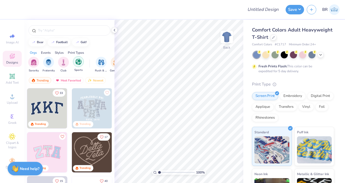
click at [78, 63] on img "filter for Sports" at bounding box center [78, 62] width 6 height 6
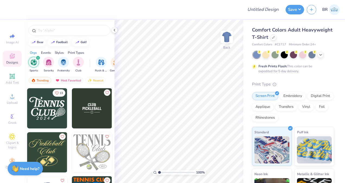
click at [38, 59] on icon "filter for Sports" at bounding box center [38, 58] width 2 height 2
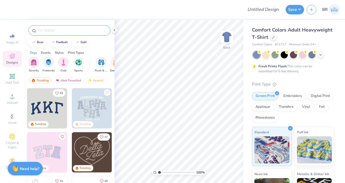
click at [43, 30] on input "text" at bounding box center [72, 30] width 70 height 5
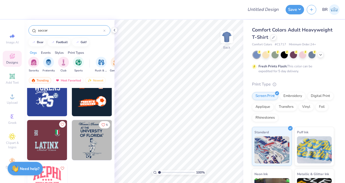
scroll to position [192, 0]
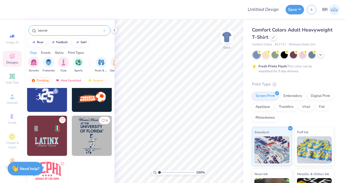
type input "soccer"
click at [94, 136] on img at bounding box center [92, 136] width 40 height 40
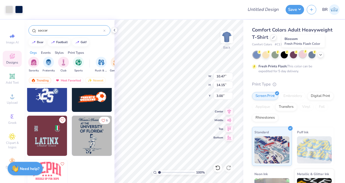
click at [304, 56] on div at bounding box center [302, 54] width 7 height 7
click at [320, 58] on div at bounding box center [293, 54] width 81 height 7
click at [320, 56] on icon at bounding box center [321, 54] width 4 height 4
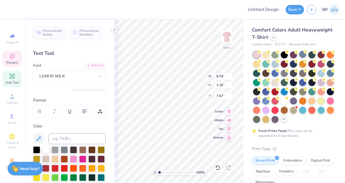
scroll to position [4, 1]
type textarea "O"
type textarea "atlantic"
type input "8.49"
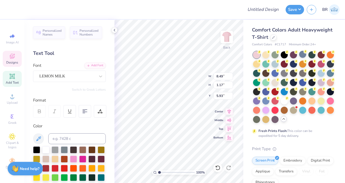
type input "1.17"
type input "5.93"
type textarea "U"
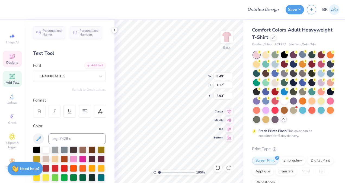
type textarea "[US_STATE]"
type input "3.21"
type input "0.75"
type input "4.89"
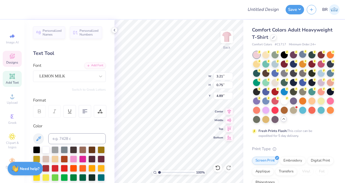
scroll to position [4, 1]
type textarea "AT"
type input "7.16"
type input "1.18"
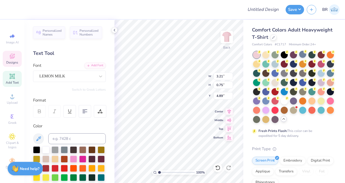
type input "7.82"
type textarea "atlaic"
type input "6.18"
type input "1.17"
type input "6.07"
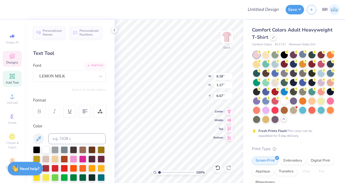
scroll to position [4, 1]
type input "1.14"
type input "0.75"
type input "4.98"
type textarea "T"
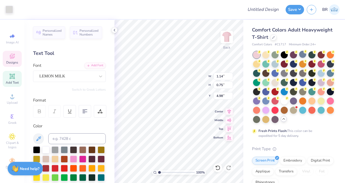
type input "3.25"
type input "7.63"
type input "9.47"
type input "1.73"
type input "1.06"
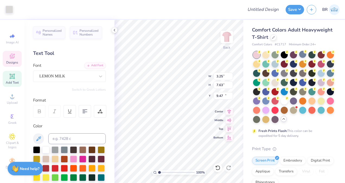
type input "11.26"
type input "3.84"
type input "6.58"
type input "10.39"
type input "5.47"
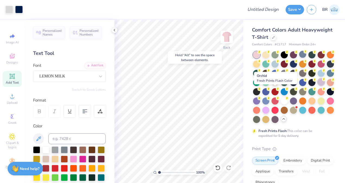
click at [261, 53] on icon at bounding box center [260, 52] width 2 height 3
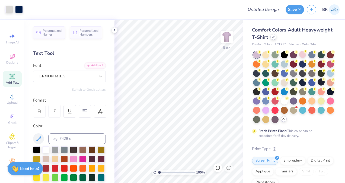
click at [275, 38] on icon at bounding box center [273, 37] width 3 height 3
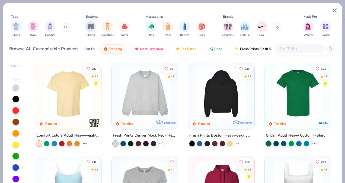
click at [224, 91] on img at bounding box center [221, 93] width 55 height 50
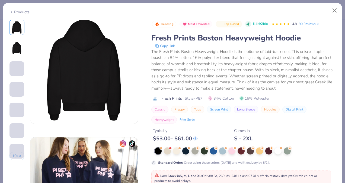
scroll to position [126, 0]
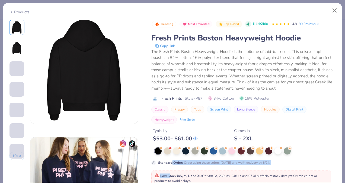
drag, startPoint x: 170, startPoint y: 173, endPoint x: 172, endPoint y: 161, distance: 12.4
click at [172, 161] on div "Trending Most Favorited Top Rated 5.4M Clicks 4.8 90 Reviews Fresh Prints Bosto…" at bounding box center [243, 145] width 185 height 251
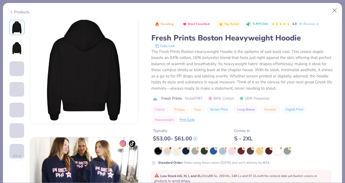
click at [323, 174] on div "Low Stock in S, M, L and XL : Only 88 Ss, 269 Ms, 248 Ls and 97 XLs left. No re…" at bounding box center [241, 178] width 174 height 10
click at [323, 175] on div "Low Stock in S, M, L and XL : Only 88 Ss, 269 Ms, 248 Ls and 97 XLs left. No re…" at bounding box center [241, 178] width 174 height 10
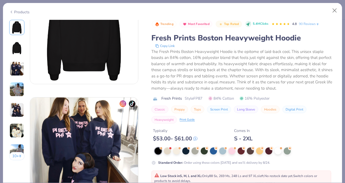
scroll to position [168, 0]
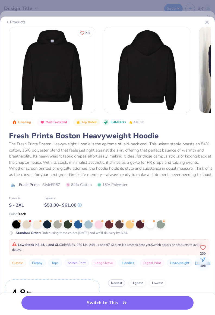
click at [126, 183] on icon "button" at bounding box center [124, 303] width 3 height 2
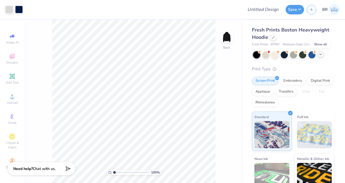
click at [322, 56] on icon at bounding box center [321, 54] width 4 height 4
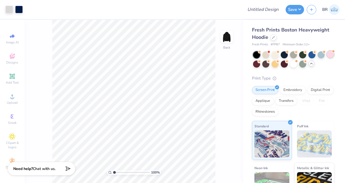
click at [327, 58] on div at bounding box center [330, 54] width 7 height 7
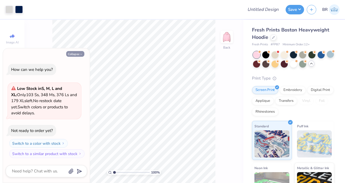
click at [74, 51] on button "Collapse" at bounding box center [75, 54] width 18 height 6
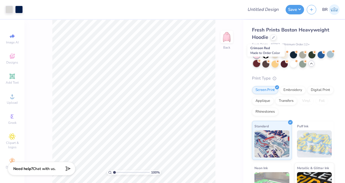
click at [260, 64] on div at bounding box center [256, 63] width 7 height 7
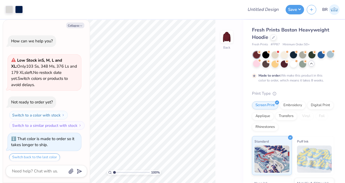
scroll to position [17, 0]
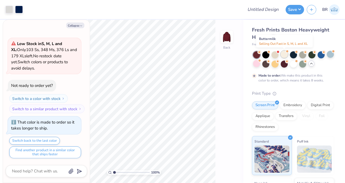
click at [281, 56] on div at bounding box center [284, 54] width 7 height 7
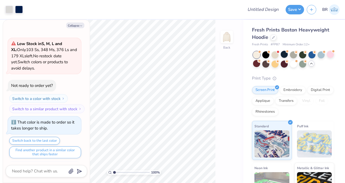
scroll to position [127, 0]
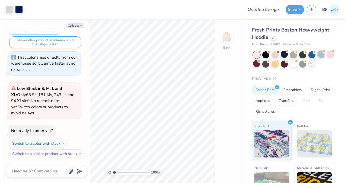
click at [320, 53] on div at bounding box center [321, 54] width 7 height 7
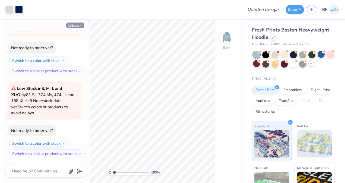
click at [79, 27] on button "Collapse" at bounding box center [75, 26] width 18 height 6
type textarea "x"
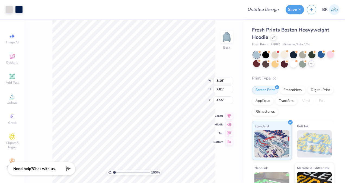
type input "4.10"
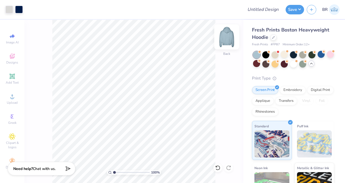
click at [232, 39] on img at bounding box center [227, 37] width 22 height 22
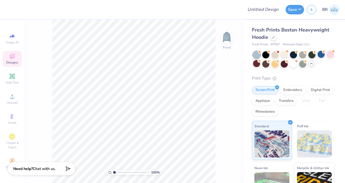
click at [12, 61] on span "Designs" at bounding box center [12, 62] width 12 height 4
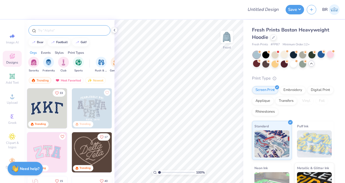
click at [48, 29] on input "text" at bounding box center [72, 30] width 70 height 5
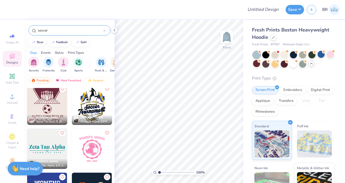
scroll to position [128, 0]
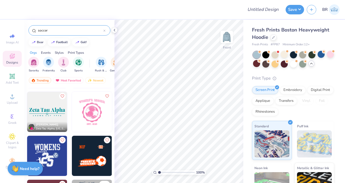
type input "soccer"
click at [87, 106] on img at bounding box center [92, 112] width 40 height 40
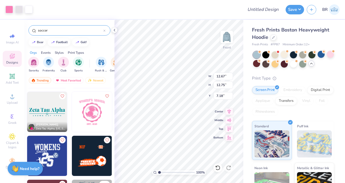
type input "7.18"
click at [115, 32] on icon at bounding box center [114, 30] width 4 height 4
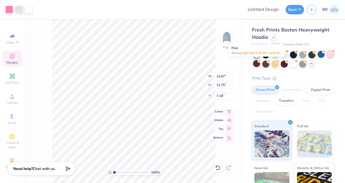
click at [333, 52] on div at bounding box center [334, 51] width 2 height 2
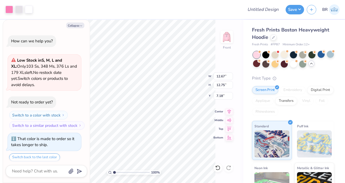
scroll to position [292, 0]
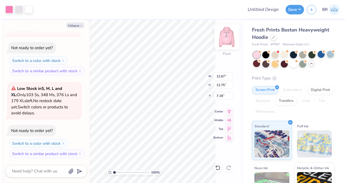
click at [227, 37] on img at bounding box center [227, 37] width 22 height 22
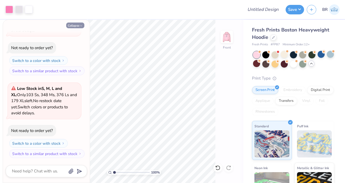
click at [79, 26] on button "Collapse" at bounding box center [75, 26] width 18 height 6
type textarea "x"
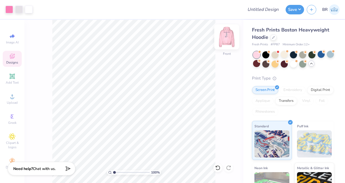
click at [231, 36] on img at bounding box center [227, 37] width 22 height 22
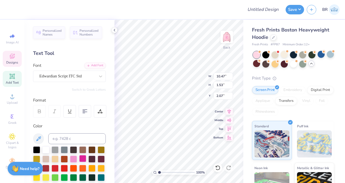
click at [86, 157] on div at bounding box center [82, 158] width 7 height 7
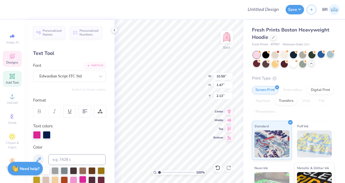
type input "10.59"
type input "1.47"
type input "2.13"
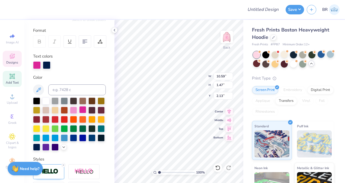
scroll to position [83, 0]
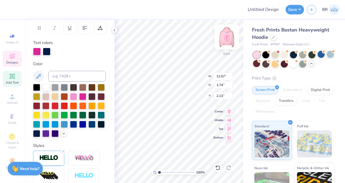
type input "12.57"
type input "1.74"
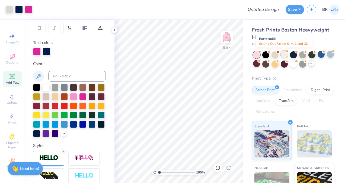
click at [285, 55] on div at bounding box center [284, 54] width 7 height 7
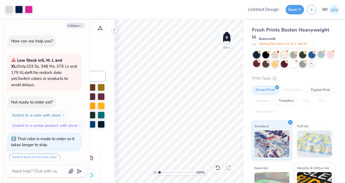
scroll to position [458, 0]
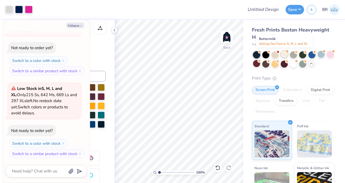
click at [284, 55] on div at bounding box center [284, 54] width 7 height 7
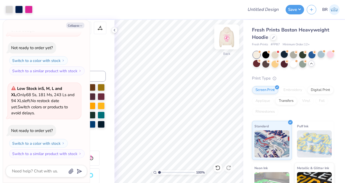
click at [231, 45] on img at bounding box center [227, 37] width 22 height 22
type textarea "x"
type input "2.21"
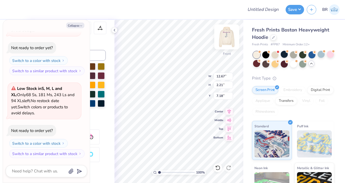
scroll to position [4, 1]
click at [78, 27] on button "Collapse" at bounding box center [75, 26] width 18 height 6
click at [76, 27] on button "Collapse" at bounding box center [75, 26] width 18 height 6
type textarea "x"
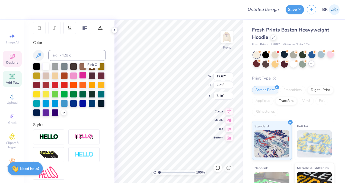
click at [86, 74] on div at bounding box center [82, 75] width 7 height 7
click at [225, 36] on img at bounding box center [227, 37] width 22 height 22
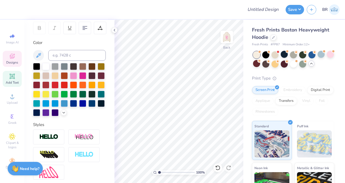
click at [10, 57] on icon at bounding box center [12, 56] width 5 height 5
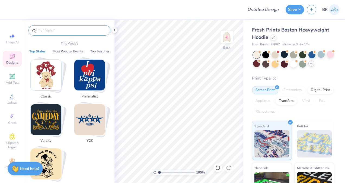
click at [57, 31] on input "text" at bounding box center [72, 30] width 70 height 5
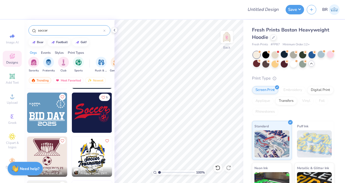
scroll to position [39, 0]
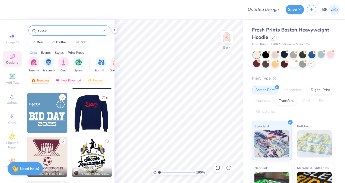
type input "soccer"
click at [72, 113] on img at bounding box center [52, 113] width 40 height 40
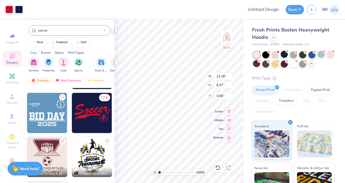
click at [114, 31] on icon at bounding box center [114, 30] width 4 height 4
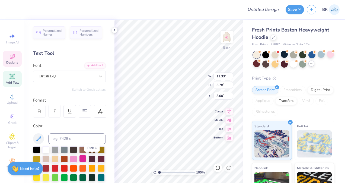
click at [86, 160] on div at bounding box center [82, 158] width 7 height 7
click at [11, 60] on span "Designs" at bounding box center [12, 62] width 12 height 4
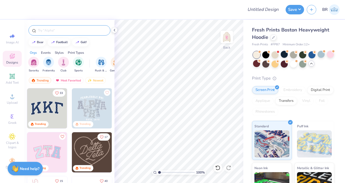
click at [55, 33] on div at bounding box center [70, 30] width 82 height 10
click at [51, 31] on input "text" at bounding box center [72, 30] width 70 height 5
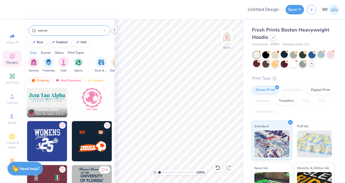
scroll to position [143, 0]
type input "soccer"
click at [51, 100] on img at bounding box center [47, 97] width 40 height 40
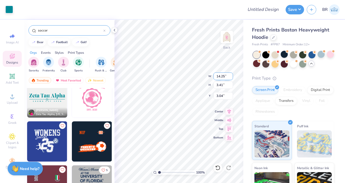
type input "14.25"
type input "3.41"
type input "3.04"
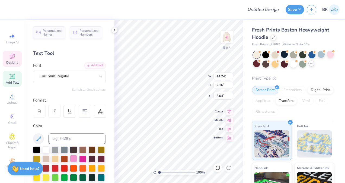
click at [77, 159] on div at bounding box center [73, 158] width 7 height 7
type textarea "Z"
type textarea "Women's Club Soccer"
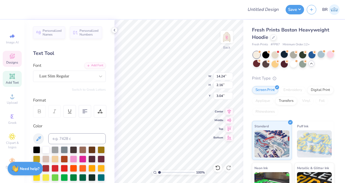
scroll to position [4, 1]
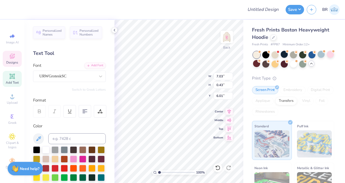
type input "7.03"
type input "0.43"
type input "6.01"
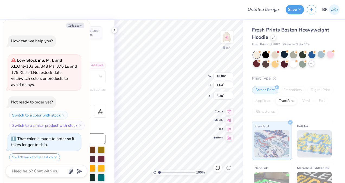
scroll to position [572, 0]
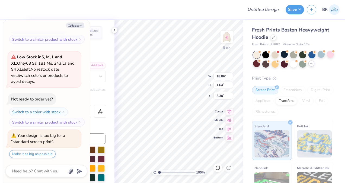
type textarea "x"
type input "3.41"
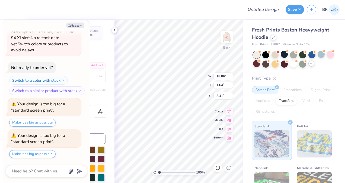
type textarea "x"
type input "13.19"
type input "1.15"
type input "3.90"
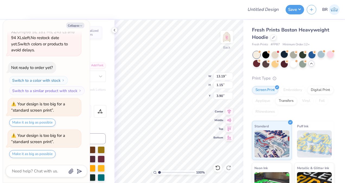
type textarea "x"
type input "7.03"
type input "0.43"
type input "6.01"
type textarea "x"
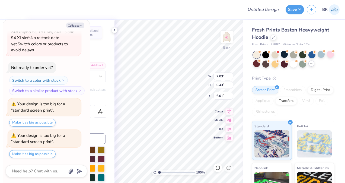
type input "2.79"
click at [218, 171] on div at bounding box center [218, 167] width 9 height 9
type textarea "x"
type textarea "2 0 2"
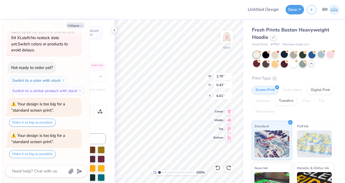
type textarea "x"
type textarea "2 0 2 5"
type textarea "x"
type input "7.03"
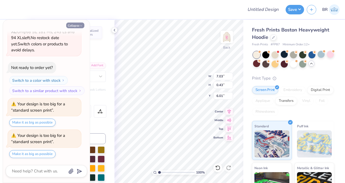
click at [76, 25] on button "Collapse" at bounding box center [75, 26] width 18 height 6
type textarea "x"
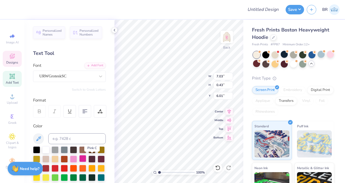
click at [86, 157] on div at bounding box center [82, 158] width 7 height 7
type textarea "[US_STATE] atlantic"
click at [192, 86] on div "100 % Back W 7.03 7.03 " H 0.43 0.43 " Y 6.01 6.01 " Center Middle Top Bottom" at bounding box center [179, 101] width 129 height 163
type input "2.76"
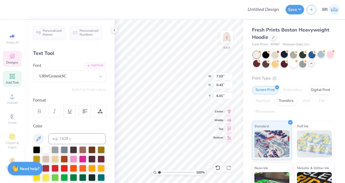
type input "0.46"
type input "6.00"
type input "6.38"
type input "0.49"
type input "6.26"
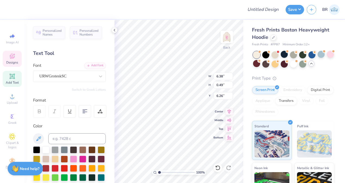
type input "2.76"
type input "0.46"
type input "6.29"
click at [86, 155] on div at bounding box center [82, 158] width 7 height 7
click at [89, 79] on div "URWGroteskSC" at bounding box center [67, 76] width 57 height 8
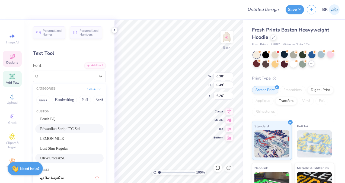
click at [80, 128] on div "Edwardian Script ITC Std" at bounding box center [69, 129] width 59 height 6
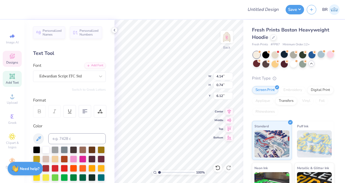
type input "4.14"
type input "0.74"
type input "6.12"
click at [80, 128] on div "Color" at bounding box center [69, 126] width 73 height 6
click at [81, 77] on div "Edwardian Script ITC Std" at bounding box center [67, 76] width 57 height 8
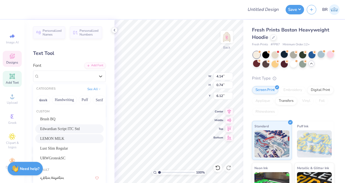
click at [76, 141] on div "LEMON MILK" at bounding box center [69, 138] width 68 height 9
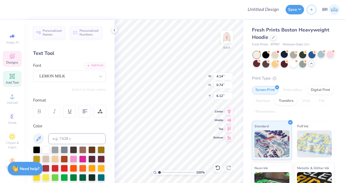
type input "9.22"
type input "0.79"
type input "5.96"
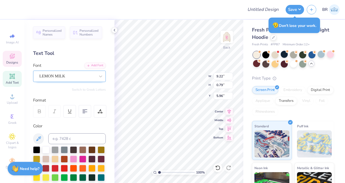
click at [87, 78] on div "LEMON MILK" at bounding box center [67, 76] width 57 height 8
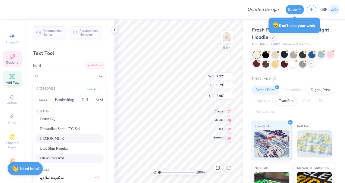
click at [71, 156] on div "URWGroteskSC" at bounding box center [69, 158] width 59 height 6
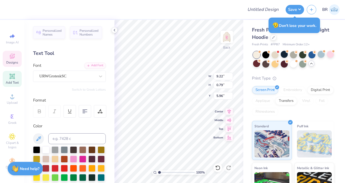
type input "6.38"
type input "0.49"
type input "6.26"
type textarea "f"
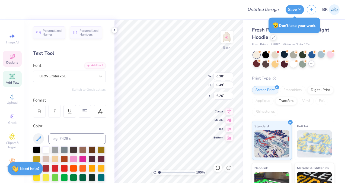
click at [190, 82] on div "100 % Back W 6.38 6.38 " H 0.49 0.49 " Y 6.26 6.26 " Center Middle Top Bottom" at bounding box center [179, 101] width 129 height 163
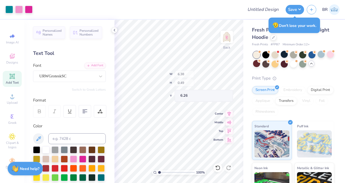
type input "2.76"
type input "0.46"
type input "6.29"
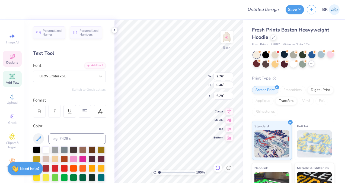
click at [218, 166] on icon at bounding box center [218, 167] width 5 height 5
type input "6.38"
type input "0.49"
type input "6.26"
type textarea "[US_STATE] atlantic"
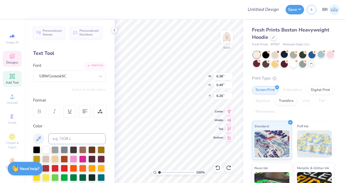
scroll to position [4, 2]
type input "2.76"
type input "0.46"
type input "6.29"
type textarea "2"
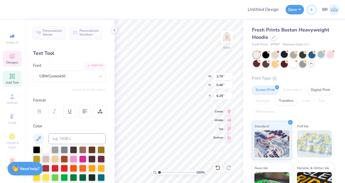
scroll to position [4, 1]
type textarea "2025"
type textarea "[US_STATE] atlantic 2025"
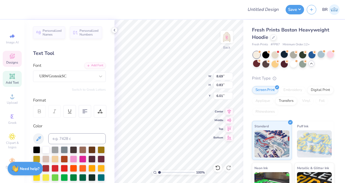
type input "5.92"
click at [77, 157] on div at bounding box center [73, 158] width 7 height 7
click at [86, 158] on div at bounding box center [82, 158] width 7 height 7
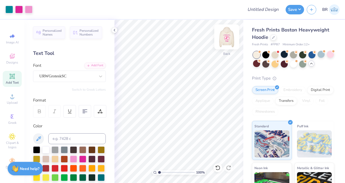
click at [224, 42] on img at bounding box center [227, 37] width 22 height 22
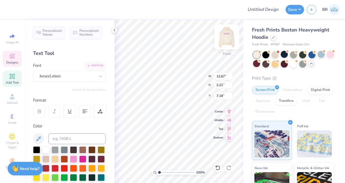
scroll to position [4, 1]
type textarea "club SOCCER"
type textarea "CLUB SOCCER"
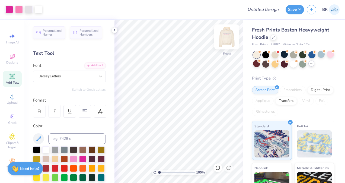
click at [226, 44] on img at bounding box center [227, 37] width 22 height 22
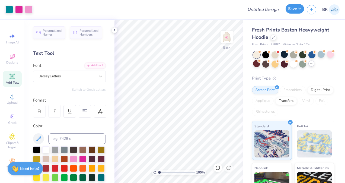
click at [293, 10] on button "Save" at bounding box center [295, 9] width 18 height 10
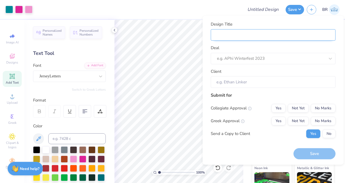
click at [279, 32] on input "Design Title" at bounding box center [273, 35] width 125 height 12
type input "S"
type input "So"
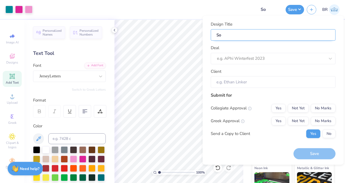
type input "Soc"
type input "Socc"
type input "Socce"
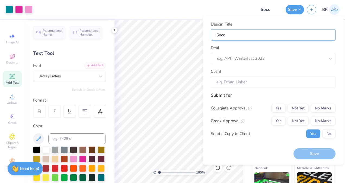
type input "Socce"
type input "Soccer"
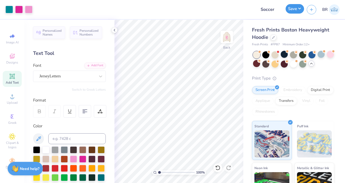
click at [289, 9] on button "Save" at bounding box center [295, 9] width 18 height 10
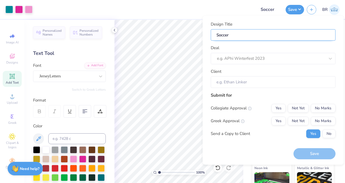
click at [243, 34] on input "Soccer" at bounding box center [273, 35] width 125 height 12
type input "Soccer"
type input "Soccer B"
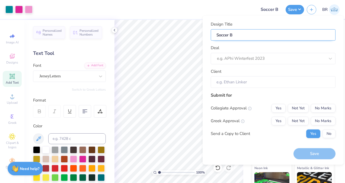
type input "Soccer Bu"
type input "Soccer But"
type input "Soccer Bute"
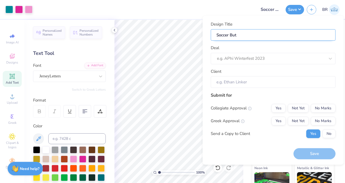
type input "Soccer Bute"
type input "Soccer [PERSON_NAME]"
type input "Soccer Bute"
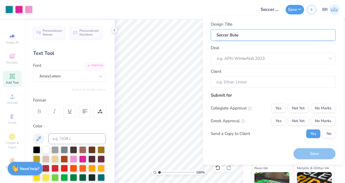
type input "Soccer But"
type input "Soccer Butt"
type input "Soccer Butte"
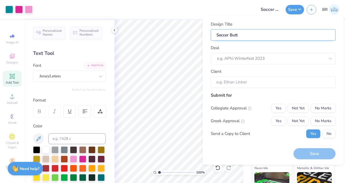
type input "Soccer Butte"
type input "Soccer Butter"
type input "Soccer Butterm"
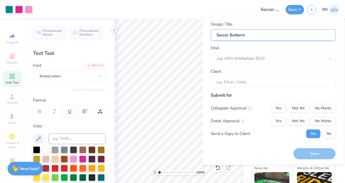
type input "Soccer Buttermi"
type input "Soccer Buttermil"
type input "Soccer Buttermilk"
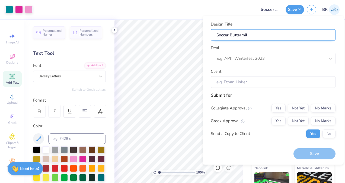
type input "Soccer Buttermilk"
type input "Soccer Buttermilk H"
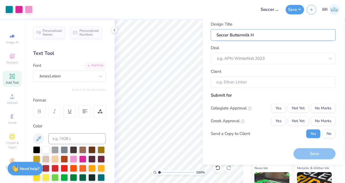
type input "Soccer Buttermilk Ho"
type input "Soccer Buttermilk Hoo"
type input "Soccer Buttermilk Hood"
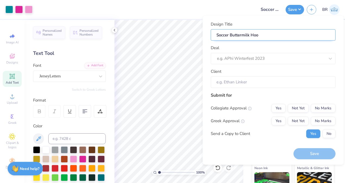
type input "Soccer Buttermilk Hood"
type input "Soccer Buttermilk Hoodi"
type input "Soccer Buttermilk Hoodie"
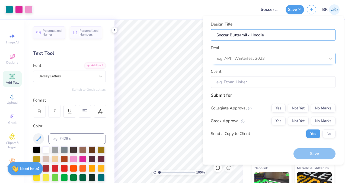
type input "Soccer Buttermilk Hoodie"
click at [237, 56] on div at bounding box center [271, 58] width 108 height 7
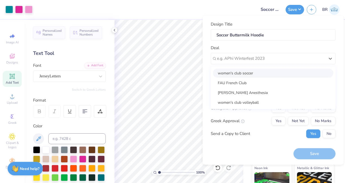
click at [237, 71] on div "women's club soccer" at bounding box center [273, 72] width 121 height 9
type input "[PERSON_NAME]"
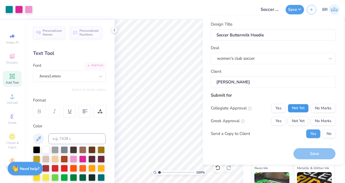
click at [291, 105] on button "Not Yet" at bounding box center [298, 108] width 21 height 9
click at [319, 121] on button "No Marks" at bounding box center [323, 120] width 25 height 9
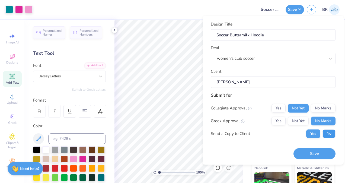
click at [327, 131] on button "No" at bounding box center [329, 133] width 13 height 9
click at [319, 152] on button "Save" at bounding box center [315, 153] width 42 height 11
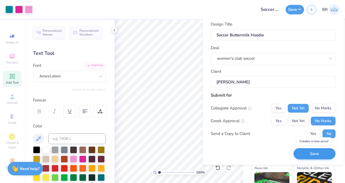
click at [319, 152] on div "Save" at bounding box center [315, 153] width 42 height 11
click at [319, 152] on div "Saving..." at bounding box center [315, 153] width 42 height 11
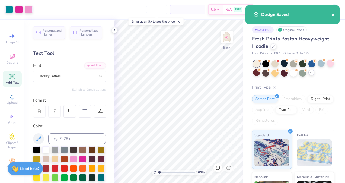
click at [334, 14] on icon "close" at bounding box center [334, 15] width 4 height 4
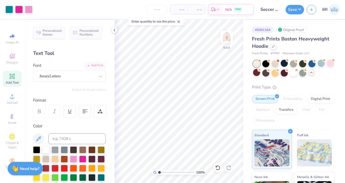
click at [309, 13] on div "BR" at bounding box center [323, 9] width 33 height 11
click at [310, 12] on button "button" at bounding box center [312, 9] width 10 height 10
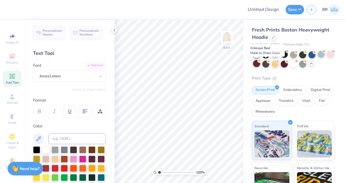
click at [260, 64] on div at bounding box center [256, 63] width 7 height 7
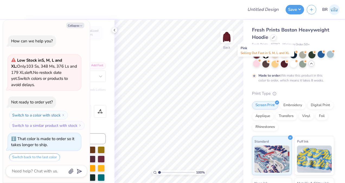
scroll to position [676, 0]
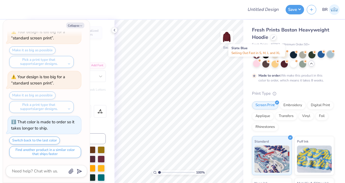
click at [327, 58] on div at bounding box center [330, 54] width 7 height 7
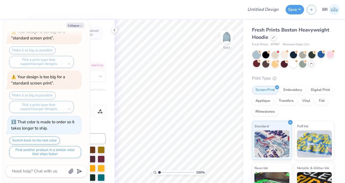
scroll to position [785, 0]
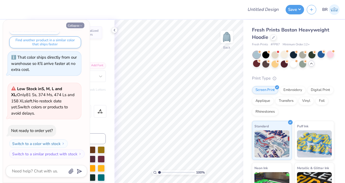
click at [79, 23] on button "Collapse" at bounding box center [75, 26] width 18 height 6
type textarea "x"
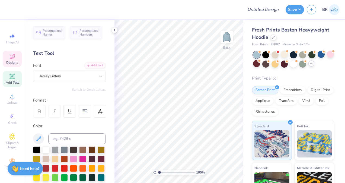
click at [8, 60] on div "Designs" at bounding box center [12, 59] width 19 height 16
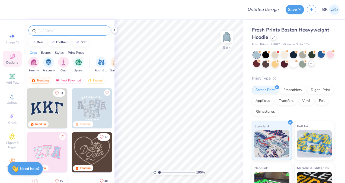
click at [53, 33] on input "text" at bounding box center [72, 30] width 70 height 5
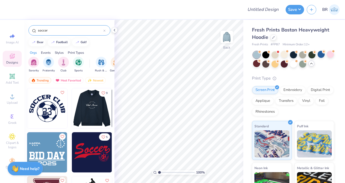
type input "soccer"
click at [84, 102] on img at bounding box center [92, 108] width 40 height 40
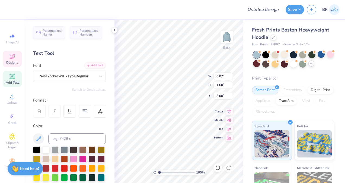
scroll to position [4, 3]
type textarea "V"
type textarea "WOMEN'S"
type input "6.04"
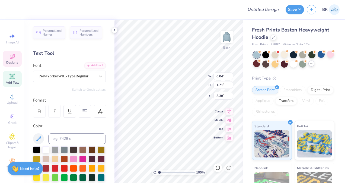
type input "1.71"
type input "3.00"
type textarea "W"
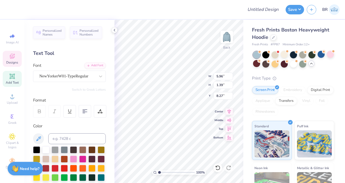
type textarea "[US_STATE] ATLANTIC"
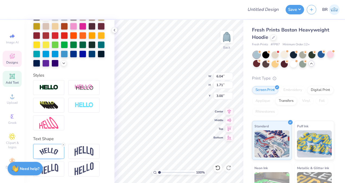
scroll to position [142, 0]
click at [55, 151] on img at bounding box center [48, 151] width 19 height 7
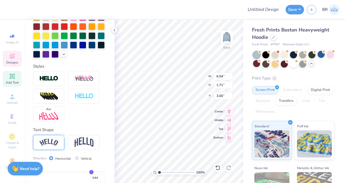
scroll to position [173, 0]
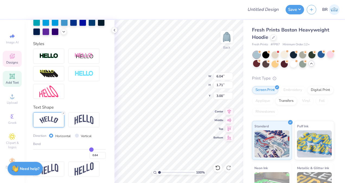
type input "0.57"
type input "0.56"
type input "0.55"
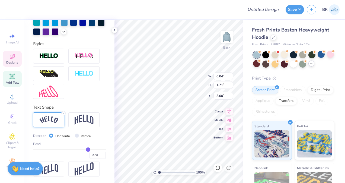
type input "0.55"
type input "0.52"
type input "0.51"
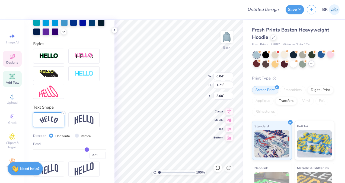
type input "0.5"
type input "0.50"
type input "0.49"
type input "0.48"
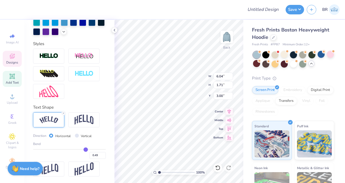
type input "0.48"
type input "0.47"
drag, startPoint x: 86, startPoint y: 149, endPoint x: 78, endPoint y: 149, distance: 8.1
click at [78, 149] on input "range" at bounding box center [69, 149] width 73 height 1
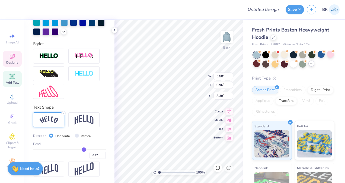
drag, startPoint x: 78, startPoint y: 149, endPoint x: 81, endPoint y: 150, distance: 3.3
click at [81, 150] on input "range" at bounding box center [69, 149] width 73 height 1
drag, startPoint x: 81, startPoint y: 150, endPoint x: 85, endPoint y: 150, distance: 3.9
click at [85, 150] on input "range" at bounding box center [69, 149] width 73 height 1
drag, startPoint x: 84, startPoint y: 150, endPoint x: 88, endPoint y: 151, distance: 3.8
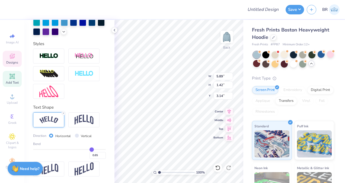
click at [88, 150] on input "range" at bounding box center [69, 149] width 73 height 1
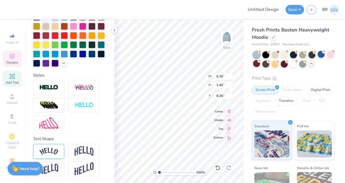
scroll to position [142, 0]
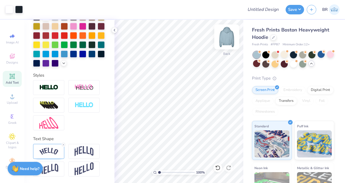
click at [227, 40] on img at bounding box center [227, 37] width 22 height 22
click at [14, 62] on span "Designs" at bounding box center [12, 62] width 12 height 4
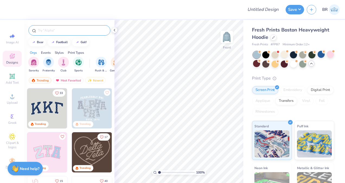
click at [67, 31] on input "text" at bounding box center [72, 30] width 70 height 5
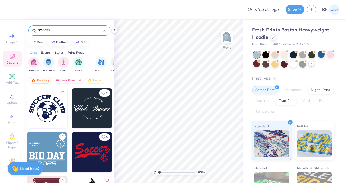
click at [56, 105] on img at bounding box center [47, 108] width 40 height 40
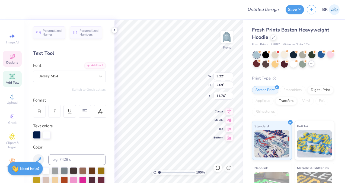
scroll to position [4, 1]
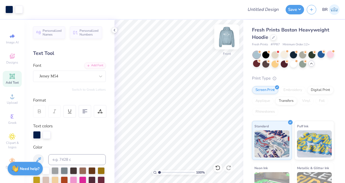
click at [225, 42] on img at bounding box center [227, 37] width 22 height 22
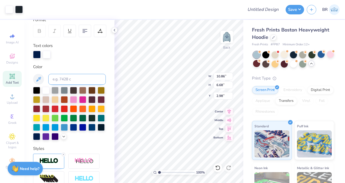
scroll to position [80, 0]
click at [37, 53] on div at bounding box center [37, 54] width 8 height 8
click at [40, 136] on div at bounding box center [36, 135] width 7 height 7
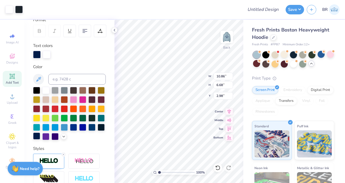
click at [40, 136] on div at bounding box center [36, 135] width 7 height 7
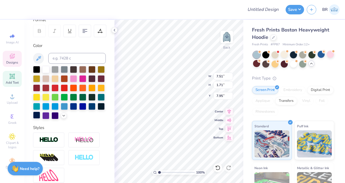
click at [40, 115] on div at bounding box center [36, 115] width 7 height 7
click at [40, 117] on div at bounding box center [36, 115] width 7 height 7
click at [40, 115] on div at bounding box center [36, 115] width 7 height 7
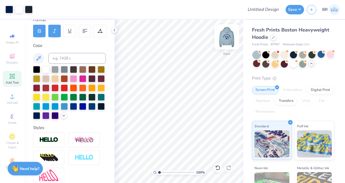
click at [232, 43] on img at bounding box center [227, 37] width 22 height 22
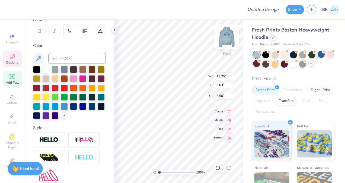
scroll to position [4, 2]
click at [225, 45] on img at bounding box center [227, 37] width 22 height 22
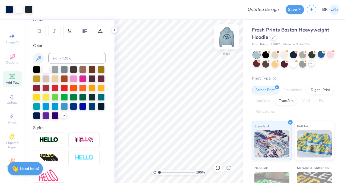
click at [225, 45] on img at bounding box center [227, 37] width 22 height 22
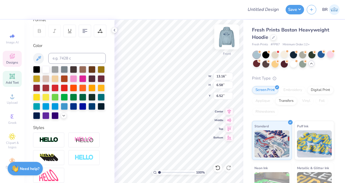
scroll to position [4, 4]
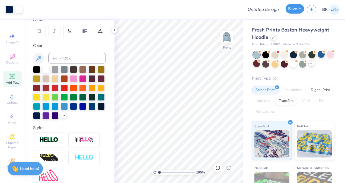
click at [293, 12] on button "Save" at bounding box center [295, 9] width 18 height 10
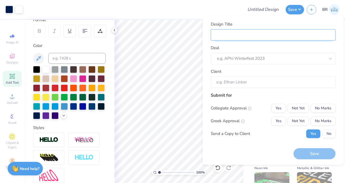
click at [271, 36] on input "Design Title" at bounding box center [273, 35] width 125 height 12
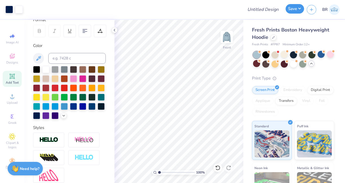
click at [289, 8] on button "Save" at bounding box center [295, 9] width 18 height 10
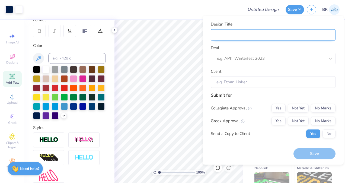
click at [235, 31] on input "Design Title" at bounding box center [273, 35] width 125 height 12
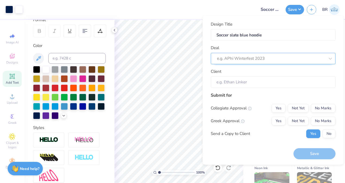
click at [231, 58] on div at bounding box center [271, 58] width 108 height 7
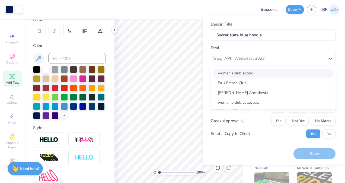
click at [233, 72] on div "women's club soccer" at bounding box center [273, 72] width 121 height 9
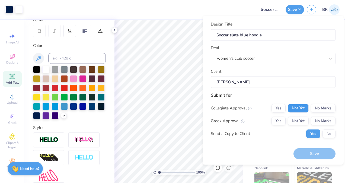
click at [301, 107] on button "Not Yet" at bounding box center [298, 108] width 21 height 9
click at [317, 120] on button "No Marks" at bounding box center [323, 120] width 25 height 9
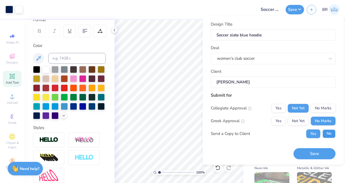
click at [323, 132] on button "No" at bounding box center [329, 133] width 13 height 9
click at [317, 155] on button "Save" at bounding box center [315, 153] width 42 height 11
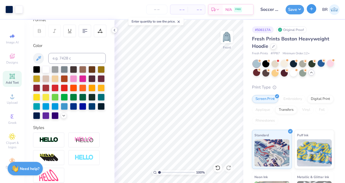
click at [315, 9] on button "button" at bounding box center [312, 9] width 10 height 10
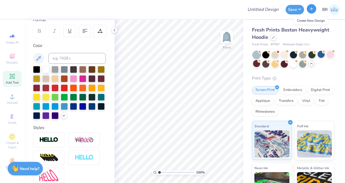
click at [312, 12] on button "button" at bounding box center [312, 9] width 10 height 10
click at [310, 8] on icon "button" at bounding box center [312, 9] width 5 height 5
click at [273, 37] on icon at bounding box center [273, 37] width 3 height 3
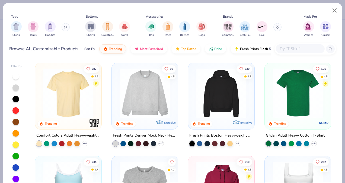
click at [81, 96] on img at bounding box center [68, 93] width 55 height 50
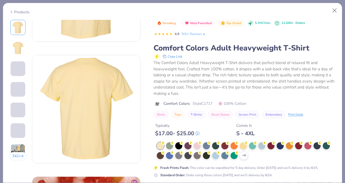
scroll to position [58, 0]
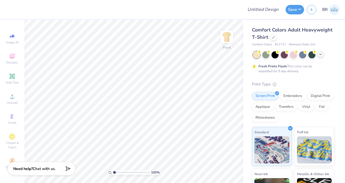
click at [215, 57] on div at bounding box center [321, 54] width 6 height 6
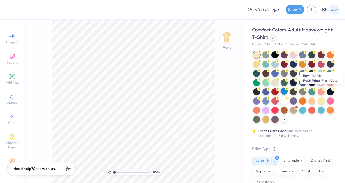
click at [215, 93] on div at bounding box center [284, 91] width 7 height 7
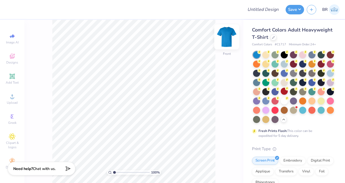
click at [215, 40] on img at bounding box center [227, 37] width 22 height 22
click at [215, 113] on div at bounding box center [302, 109] width 7 height 7
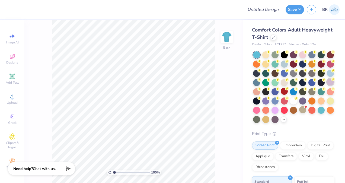
click at [215, 86] on div at bounding box center [330, 81] width 7 height 7
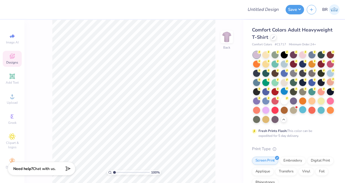
click at [9, 60] on div "Designs" at bounding box center [12, 59] width 19 height 16
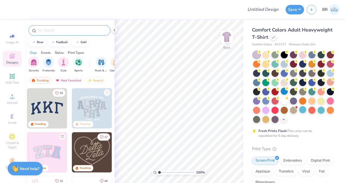
click at [46, 34] on div at bounding box center [70, 30] width 82 height 10
click at [46, 32] on input "text" at bounding box center [72, 30] width 70 height 5
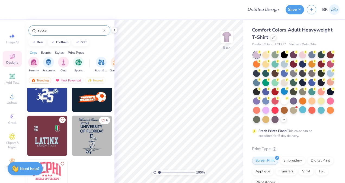
scroll to position [192, 0]
type input "soccer"
click at [85, 131] on img at bounding box center [92, 136] width 40 height 40
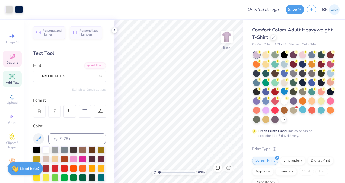
click at [16, 64] on div "Designs" at bounding box center [12, 59] width 19 height 16
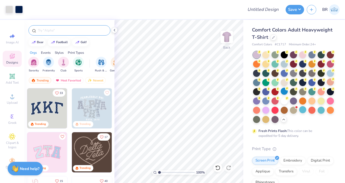
click at [53, 29] on input "text" at bounding box center [72, 30] width 70 height 5
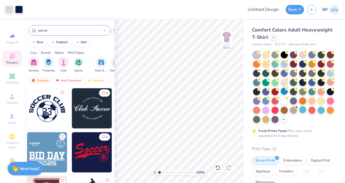
scroll to position [192, 0]
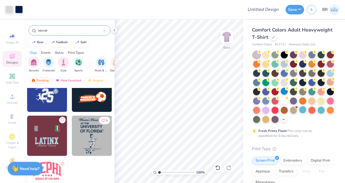
type input "soccer"
click at [48, 178] on img at bounding box center [47, 180] width 40 height 40
click at [112, 29] on icon at bounding box center [114, 30] width 4 height 4
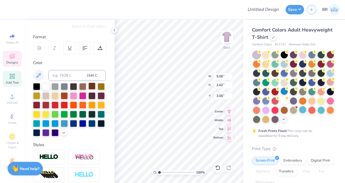
scroll to position [63, 0]
click at [40, 136] on div at bounding box center [36, 132] width 7 height 7
type input "0.44"
type input "0.42"
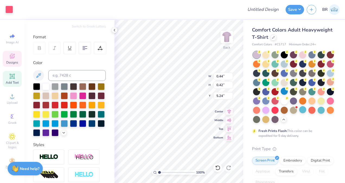
type input "5.24"
click at [185, 71] on div "100 % Back W 0.44 0.44 " H 0.42 0.42 " Y 5.24 5.24 " Center Middle Top Bottom" at bounding box center [179, 101] width 129 height 163
type input "5.00"
type input "2.62"
type input "3.00"
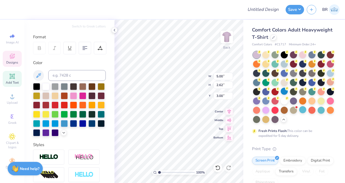
type textarea "a"
type textarea "womens club soccer"
click at [191, 84] on div "100 % Back W 5.00 5.00 " H 2.62 2.62 " Y 3.00 3.00 " Center Middle Top Bottom" at bounding box center [179, 101] width 129 height 163
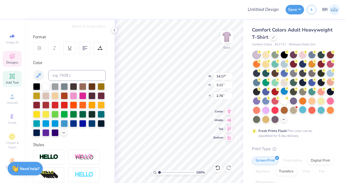
click at [187, 85] on div "100 % Back W 14.17 14.17 " H 3.11 3.11 " Y 2.76 2.76 " Center Middle Top Bottom" at bounding box center [179, 101] width 129 height 163
type input "7.24"
click at [40, 131] on div at bounding box center [36, 132] width 7 height 7
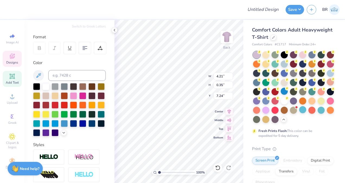
type textarea "H"
type textarea "[US_STATE] ATLANTIC"
click at [185, 85] on div "100 % Back W 4.21 4.21 " H 0.35 0.35 " Y 7.24 7.24 " Center Middle Top Bottom" at bounding box center [179, 101] width 129 height 163
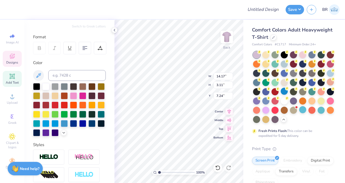
type input "14.17"
type input "3.11"
type input "1.45"
click at [40, 132] on div at bounding box center [36, 132] width 7 height 7
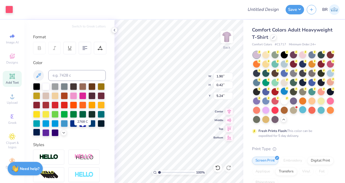
click at [40, 132] on div at bounding box center [36, 132] width 7 height 7
click at [193, 83] on div "100 % Back W 1.90 1.90 " H 0.42 0.42 " Y 5.24 5.24 " Center Middle Top Bottom" at bounding box center [179, 101] width 129 height 163
click at [40, 132] on div at bounding box center [36, 132] width 7 height 7
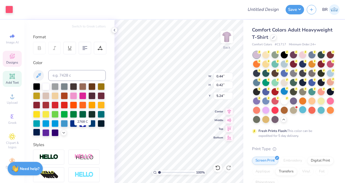
click at [40, 132] on div at bounding box center [36, 132] width 7 height 7
type input "3.00"
type input "3.63"
type input "0.35"
type input "5.42"
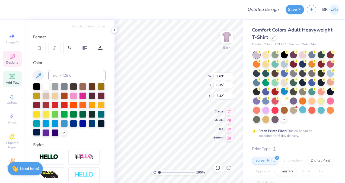
scroll to position [4, 1]
type input "5.03"
type input "0.49"
click at [182, 76] on div "100 % Back W 5.03 5.03 " H 0.49 0.49 " Y 5.42 5.42 " Center Middle Top Bottom" at bounding box center [179, 101] width 129 height 163
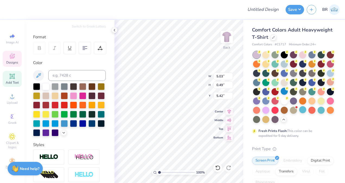
click at [181, 85] on div "100 % Back W 5.03 5.03 " H 0.49 0.49 " Y 5.42 5.42 " Center Middle Top Bottom" at bounding box center [179, 101] width 129 height 163
click at [187, 82] on div "100 % Back W 5.03 5.03 " H 0.49 0.49 " Y 5.42 5.42 " Center Middle Top Bottom" at bounding box center [179, 101] width 129 height 163
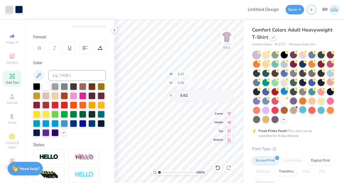
type input "5.62"
type input "7.40"
type input "6.99"
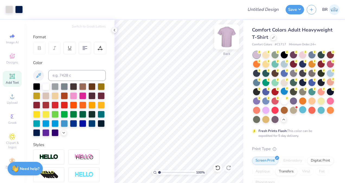
click at [215, 40] on img at bounding box center [227, 37] width 22 height 22
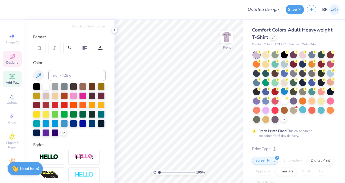
click at [18, 58] on div "Designs" at bounding box center [12, 59] width 19 height 16
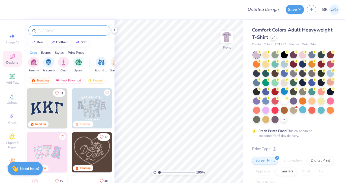
click at [52, 32] on input "text" at bounding box center [72, 30] width 70 height 5
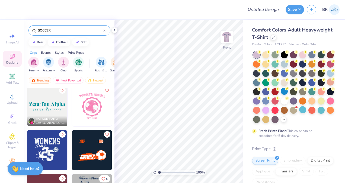
scroll to position [153, 0]
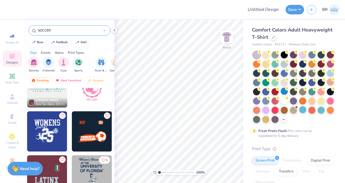
type input "SOCCER"
click at [52, 132] on img at bounding box center [47, 131] width 40 height 40
click at [114, 30] on icon at bounding box center [114, 30] width 4 height 4
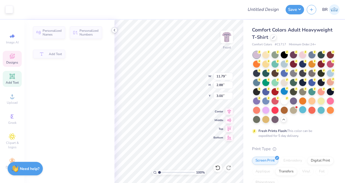
type input "2.88"
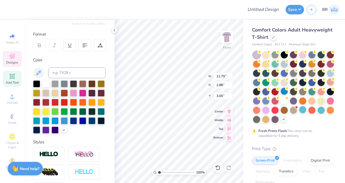
scroll to position [67, 0]
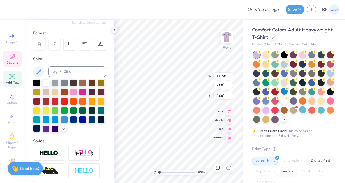
click at [40, 130] on div at bounding box center [36, 128] width 7 height 7
type input "5.40"
type input "1.84"
type input "5.70"
click at [40, 128] on div at bounding box center [36, 128] width 7 height 7
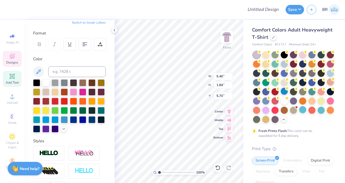
scroll to position [4, 1]
type textarea "Club Soccer"
type input "11.79"
type input "10.99"
type input "3.00"
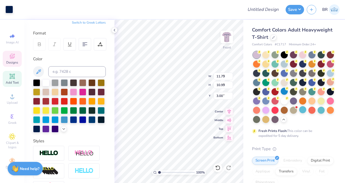
type input "9.35"
type input "2.26"
type input "5.57"
type input "7.98"
type input "1.93"
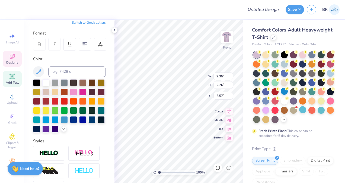
type input "5.91"
click at [40, 129] on div at bounding box center [36, 128] width 7 height 7
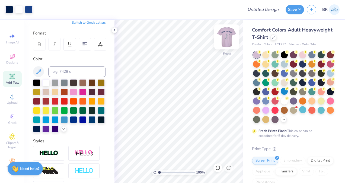
click at [215, 40] on img at bounding box center [227, 37] width 22 height 22
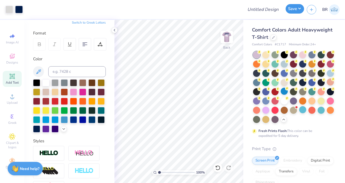
click at [215, 10] on button "Save" at bounding box center [295, 9] width 18 height 10
click at [215, 11] on button "Save" at bounding box center [295, 9] width 18 height 10
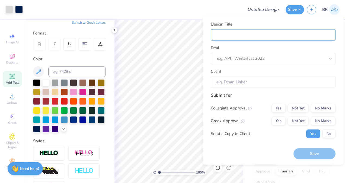
click at [215, 36] on input "Design Title" at bounding box center [273, 35] width 125 height 12
type input "s"
type input "sO"
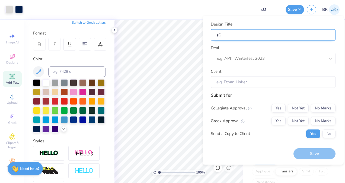
type input "sOC"
type input "sOCC"
type input "sOCCE"
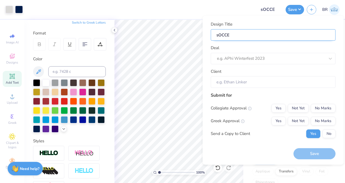
type input "sOCCER"
type input "sOCCERE"
type input "sOCCER"
type input "sOCCE"
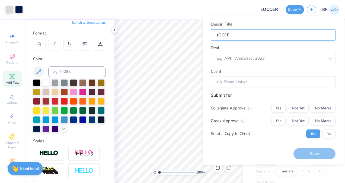
type input "sOCC"
type input "sOC"
type input "sO"
type input "s"
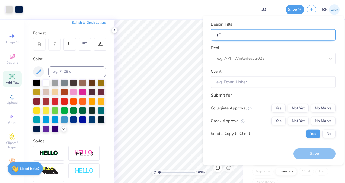
type input "s"
type input "S"
type input "So"
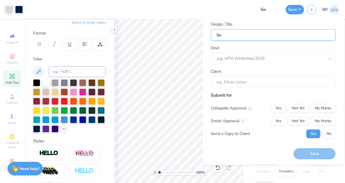
type input "Soc"
type input "Socc"
type input "Socce"
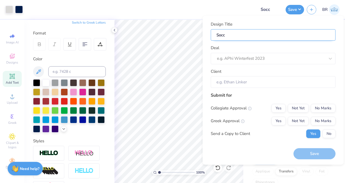
type input "Socce"
type input "Soccer"
type input "Soccer o"
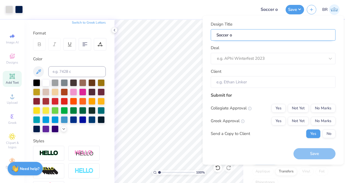
type input "Soccer or"
type input "Soccer orc"
type input "Soccer orch"
type input "Soccer orchi"
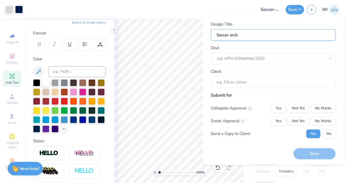
type input "Soccer orchi"
type input "Soccer orchid"
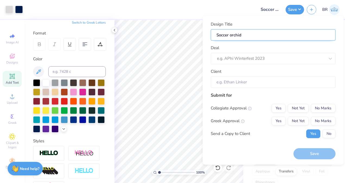
type input "Soccer orchid t"
type input "Soccer orchid t-"
type input "Soccer orchid t-s"
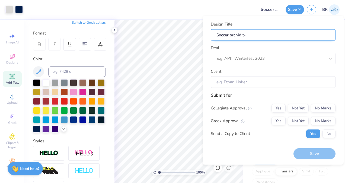
type input "Soccer orchid t-s"
type input "Soccer orchid t-sh"
type input "Soccer orchid t-shi"
type input "Soccer orchid t-shir"
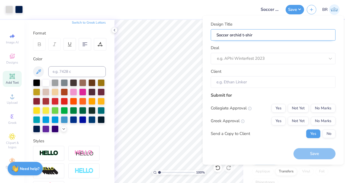
type input "Soccer orchid t-shirt"
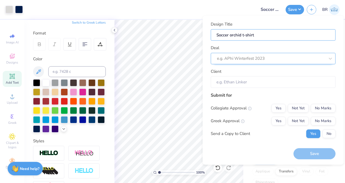
type input "Soccer orchid t-shirt"
click at [215, 56] on div at bounding box center [271, 58] width 108 height 7
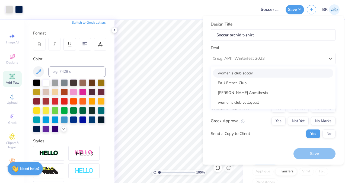
click at [215, 70] on div "women's club soccer" at bounding box center [273, 72] width 121 height 9
type input "[PERSON_NAME]"
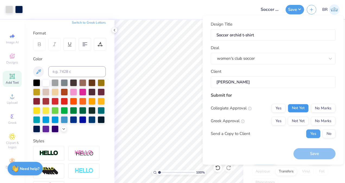
click at [215, 105] on button "Not Yet" at bounding box center [298, 108] width 21 height 9
click at [215, 120] on button "No Marks" at bounding box center [323, 120] width 25 height 9
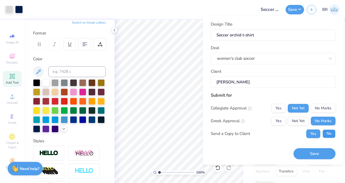
click at [215, 132] on button "No" at bounding box center [329, 133] width 13 height 9
click at [215, 150] on button "Save" at bounding box center [315, 153] width 42 height 11
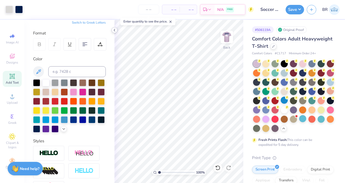
click at [115, 30] on icon at bounding box center [114, 30] width 4 height 4
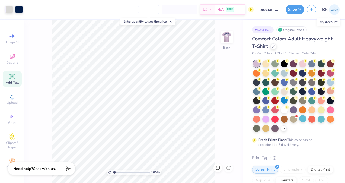
click at [215, 12] on img at bounding box center [334, 9] width 11 height 11
